Goal: Information Seeking & Learning: Check status

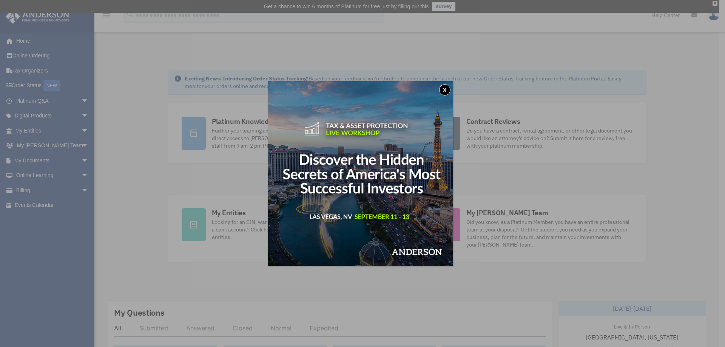
click at [444, 89] on button "x" at bounding box center [444, 89] width 11 height 11
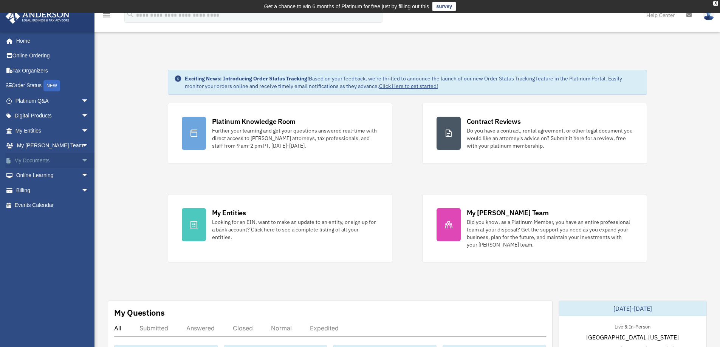
click at [81, 157] on span "arrow_drop_down" at bounding box center [88, 160] width 15 height 15
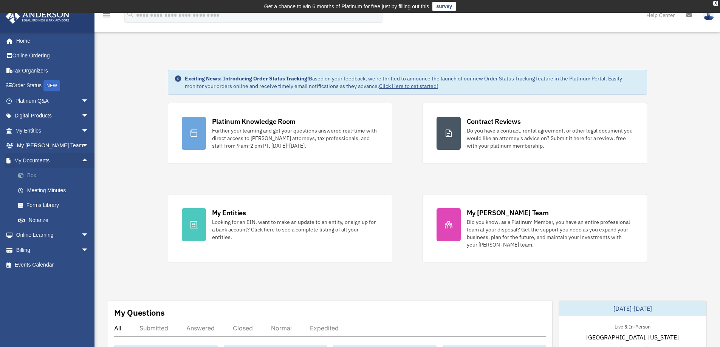
click at [34, 177] on link "Box" at bounding box center [56, 175] width 90 height 15
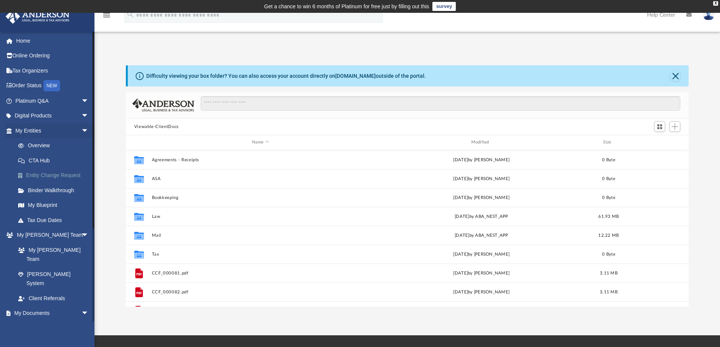
scroll to position [166, 557]
click at [55, 206] on link "My Blueprint" at bounding box center [56, 205] width 90 height 15
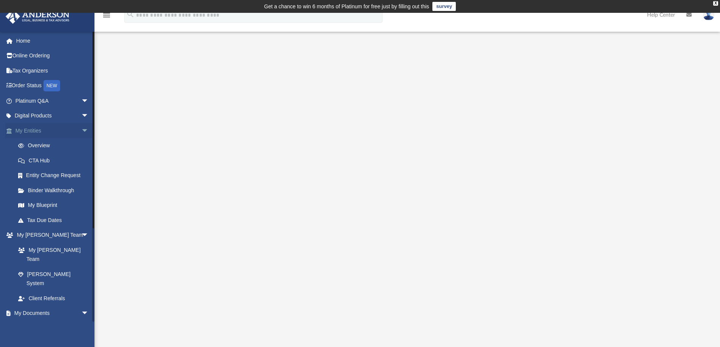
click at [81, 131] on span "arrow_drop_down" at bounding box center [88, 130] width 15 height 15
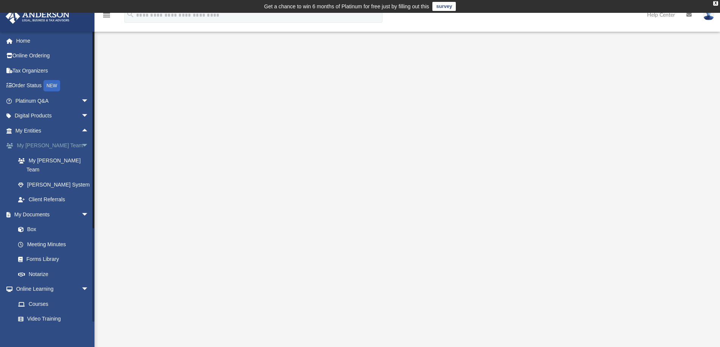
click at [81, 145] on span "arrow_drop_down" at bounding box center [88, 145] width 15 height 15
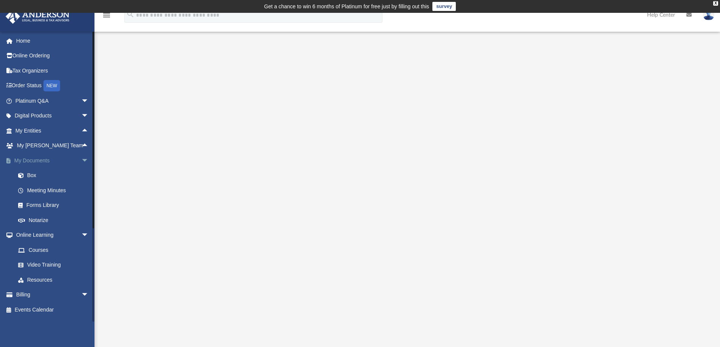
click at [81, 159] on span "arrow_drop_down" at bounding box center [88, 160] width 15 height 15
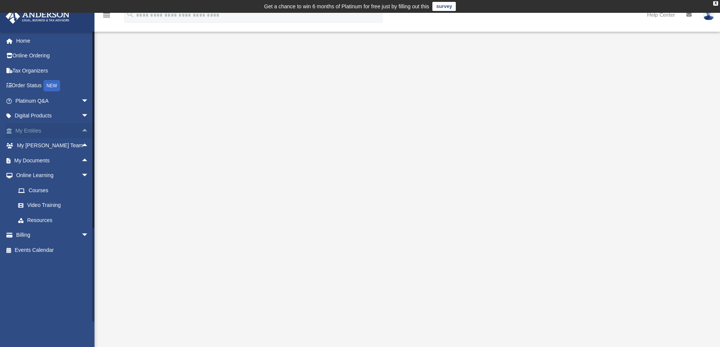
click at [81, 129] on span "arrow_drop_up" at bounding box center [88, 130] width 15 height 15
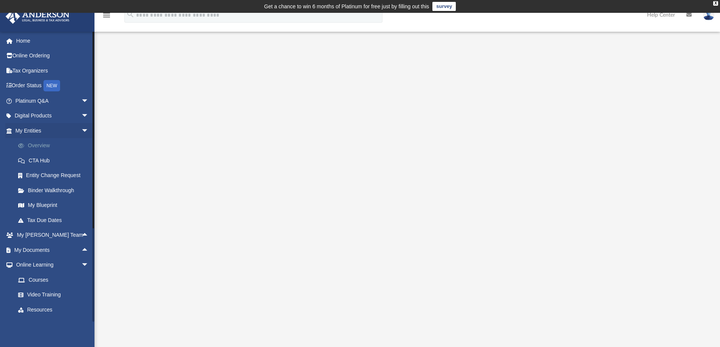
click at [40, 147] on link "Overview" at bounding box center [56, 145] width 90 height 15
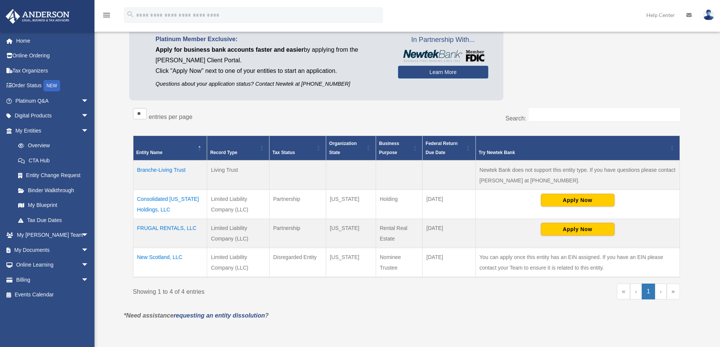
scroll to position [76, 0]
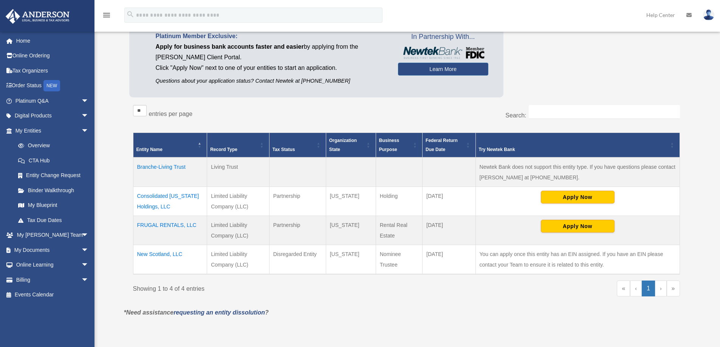
click at [168, 196] on td "Consolidated Wyoming Holdings, LLC" at bounding box center [170, 201] width 74 height 29
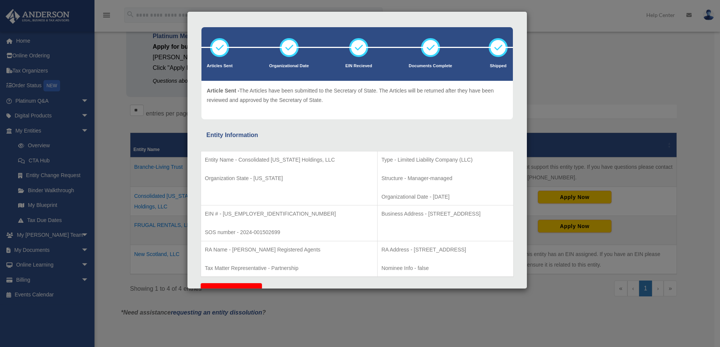
scroll to position [38, 0]
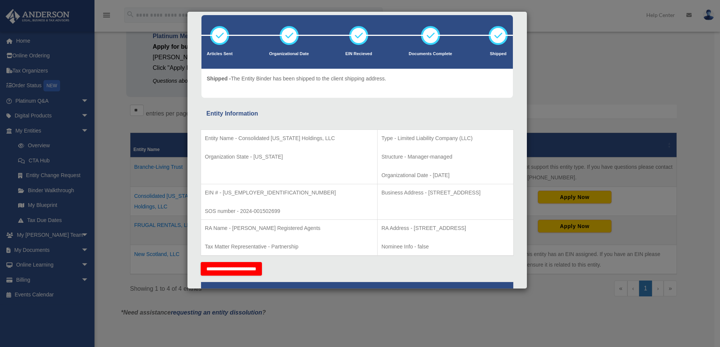
click at [567, 59] on div "Details × Articles Sent Organizational Date" at bounding box center [360, 173] width 720 height 347
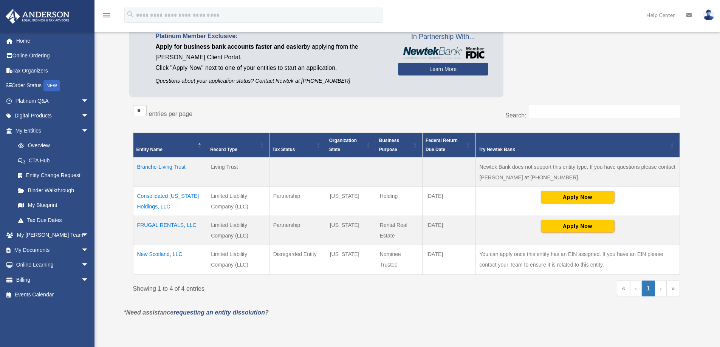
click at [155, 255] on td "New Scotland, LLC" at bounding box center [170, 259] width 74 height 29
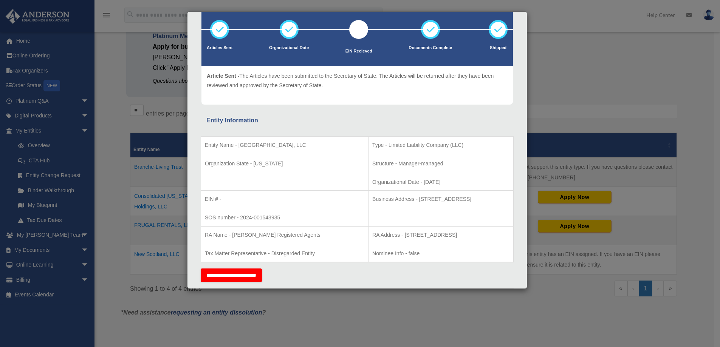
scroll to position [0, 0]
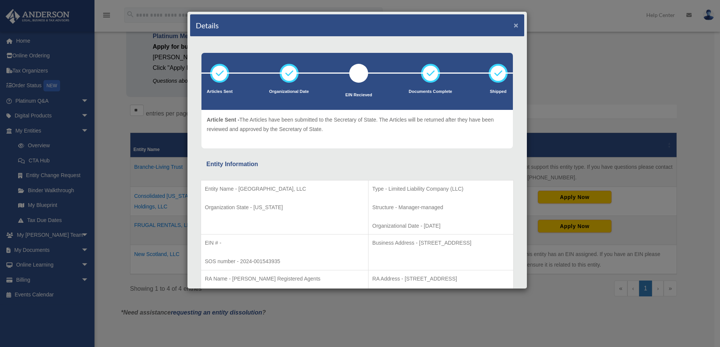
click at [513, 26] on button "×" at bounding box center [515, 25] width 5 height 8
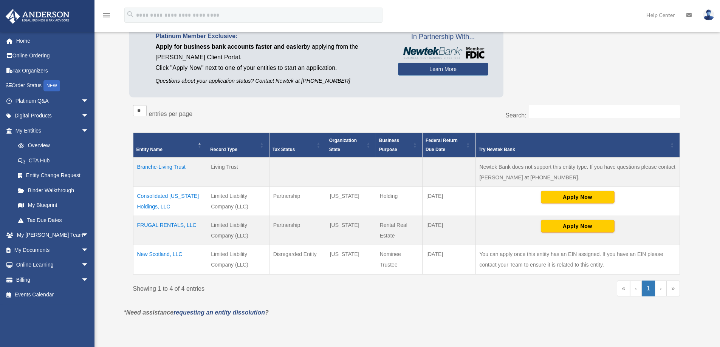
click at [169, 199] on td "Consolidated Wyoming Holdings, LLC" at bounding box center [170, 201] width 74 height 29
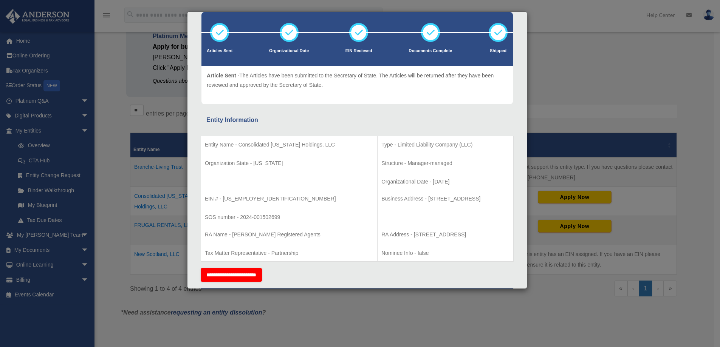
scroll to position [39, 0]
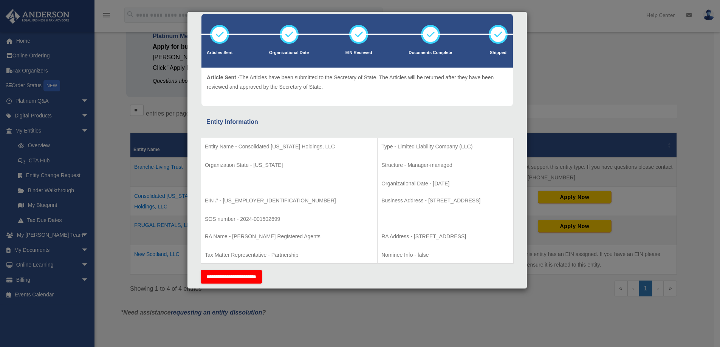
click at [573, 57] on div "Details × Articles Sent Organizational Date" at bounding box center [360, 173] width 720 height 347
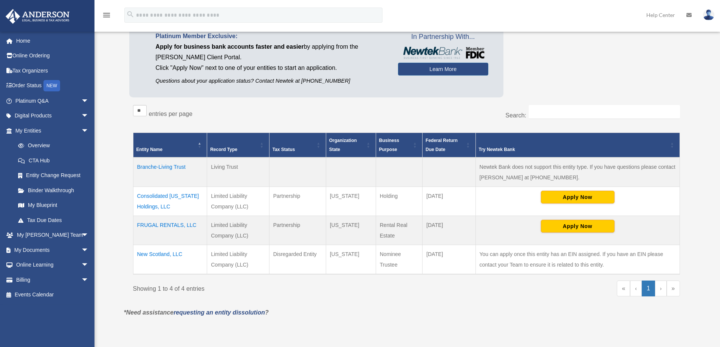
click at [153, 197] on td "Consolidated Wyoming Holdings, LLC" at bounding box center [170, 201] width 74 height 29
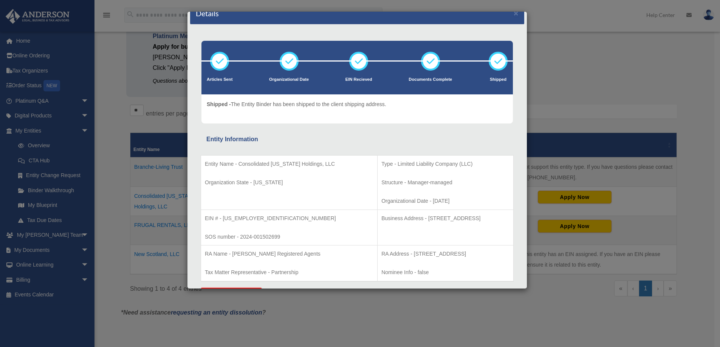
scroll to position [0, 0]
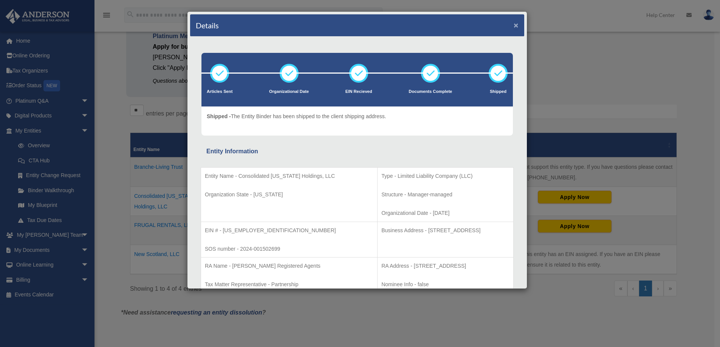
click at [513, 28] on button "×" at bounding box center [515, 25] width 5 height 8
